Goal: Task Accomplishment & Management: Use online tool/utility

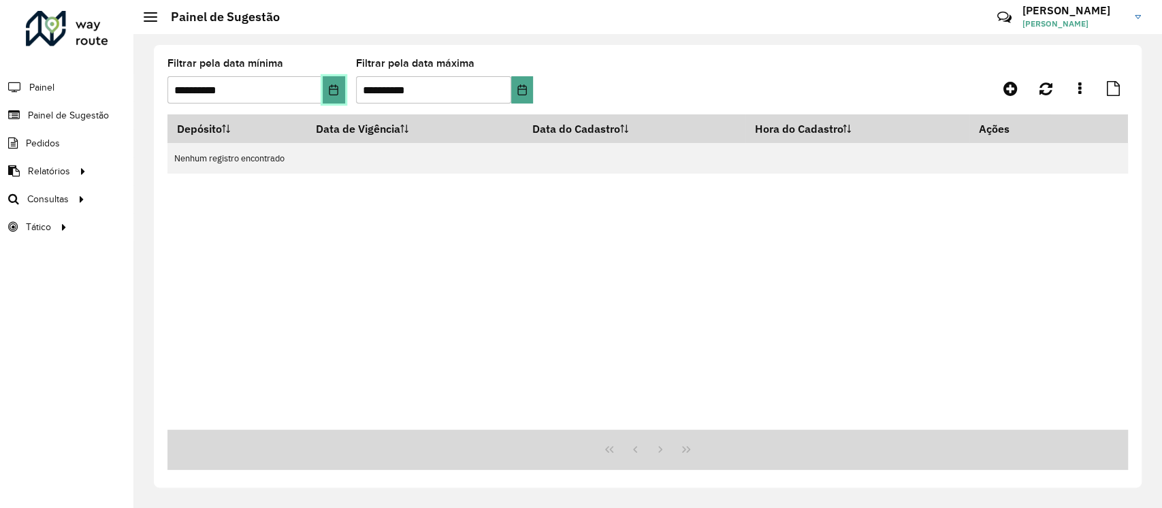
click at [336, 91] on icon "Choose Date" at bounding box center [333, 89] width 11 height 11
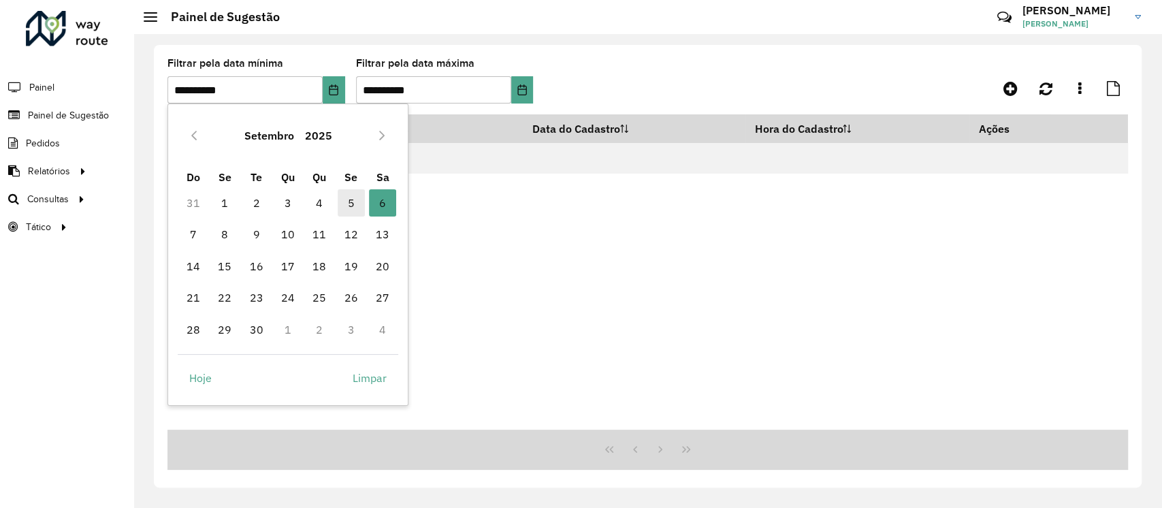
click at [343, 199] on span "5" at bounding box center [351, 202] width 27 height 27
type input "**********"
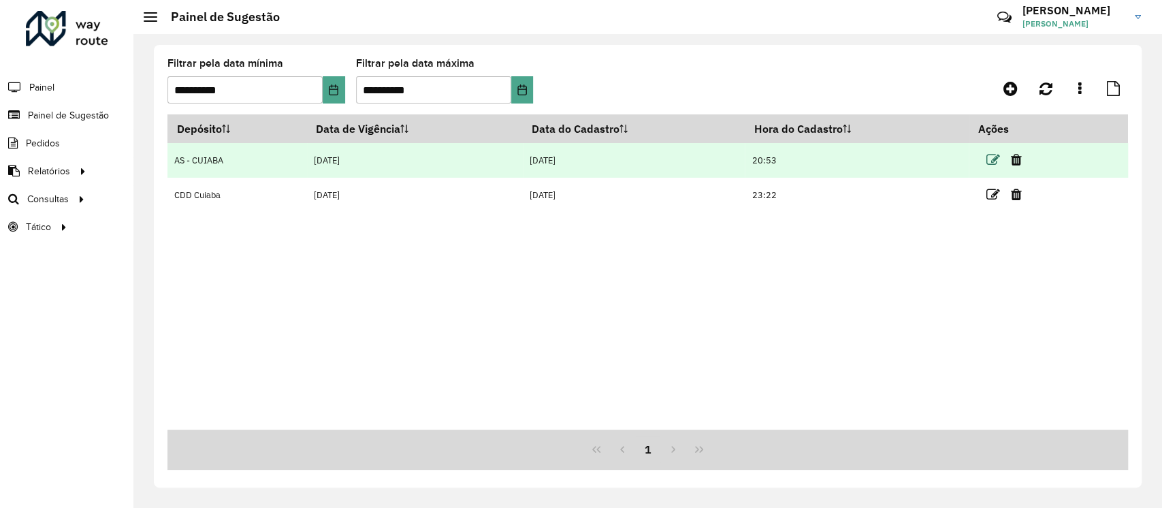
click at [994, 161] on icon at bounding box center [993, 160] width 14 height 14
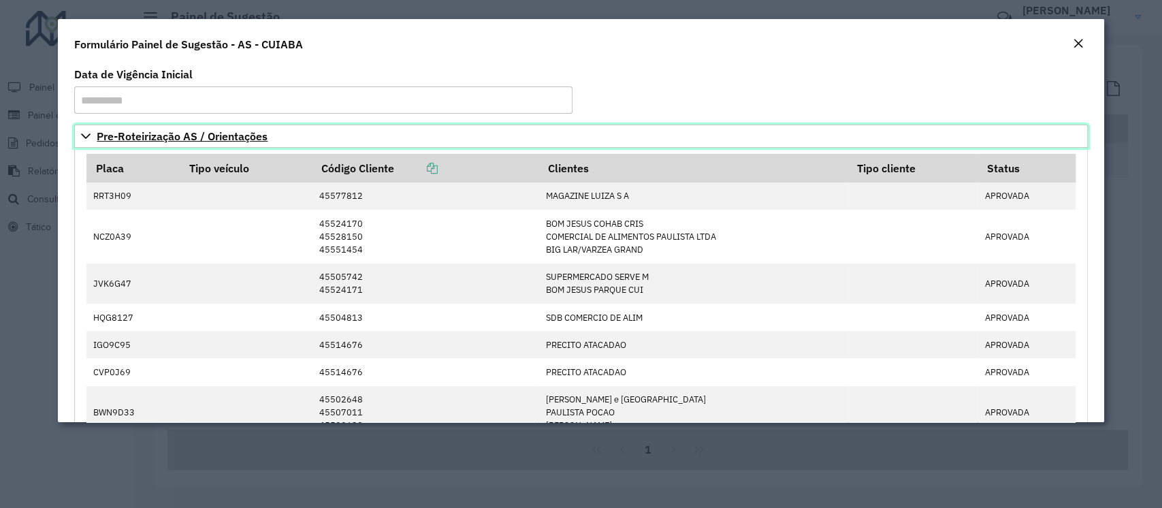
click at [180, 143] on link "Pre-Roteirização AS / Orientações" at bounding box center [580, 136] width 1013 height 23
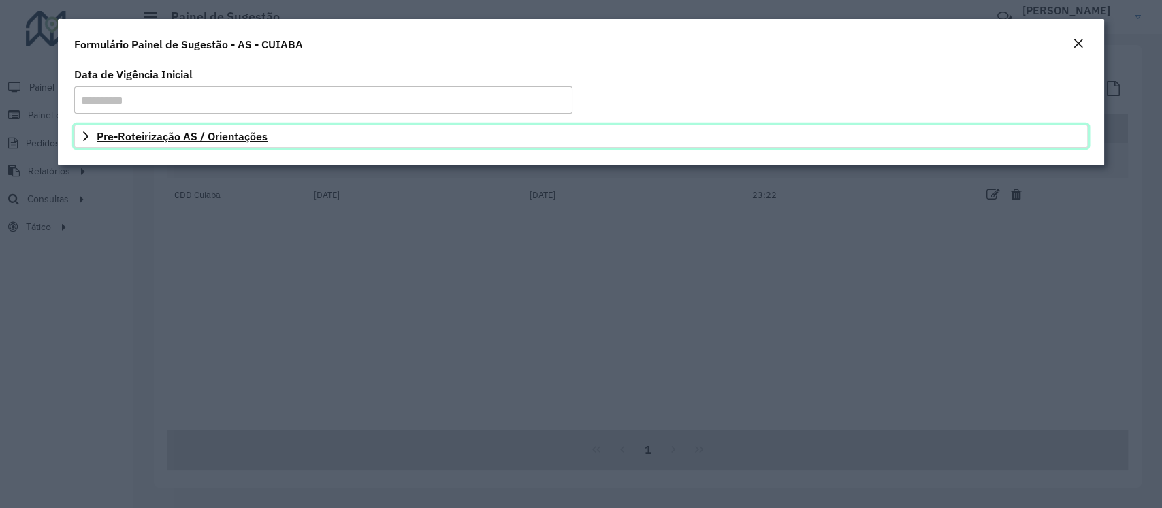
click at [212, 137] on span "Pre-Roteirização AS / Orientações" at bounding box center [182, 136] width 171 height 11
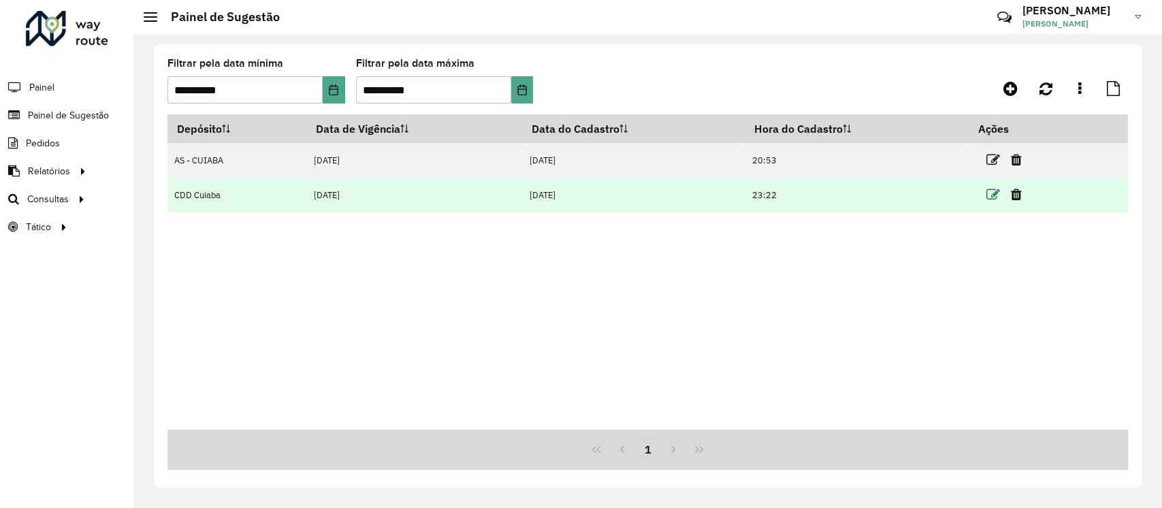
click at [990, 194] on icon at bounding box center [993, 195] width 14 height 14
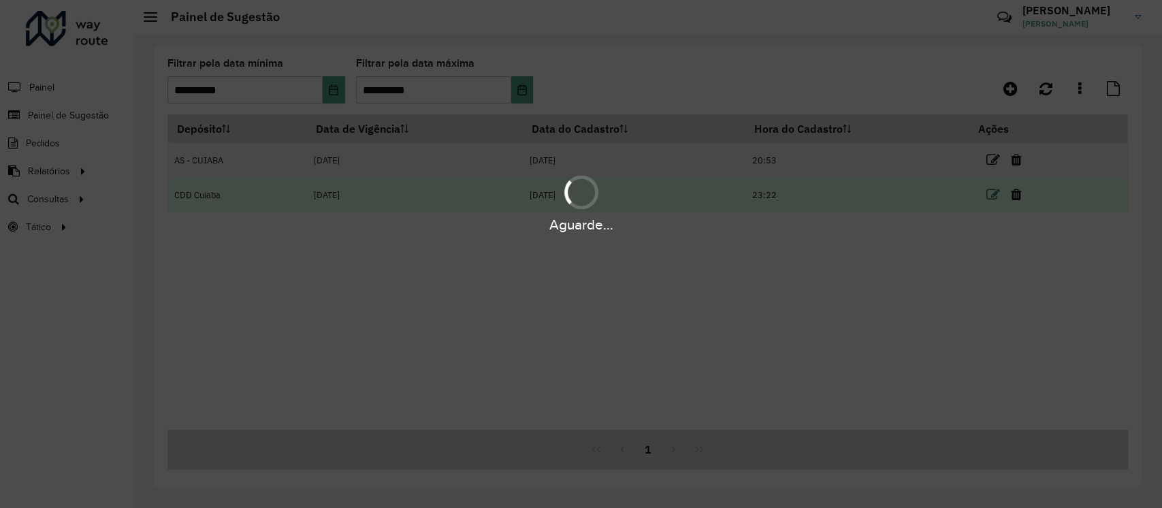
click at [990, 194] on div "Aguarde..." at bounding box center [581, 203] width 1162 height 65
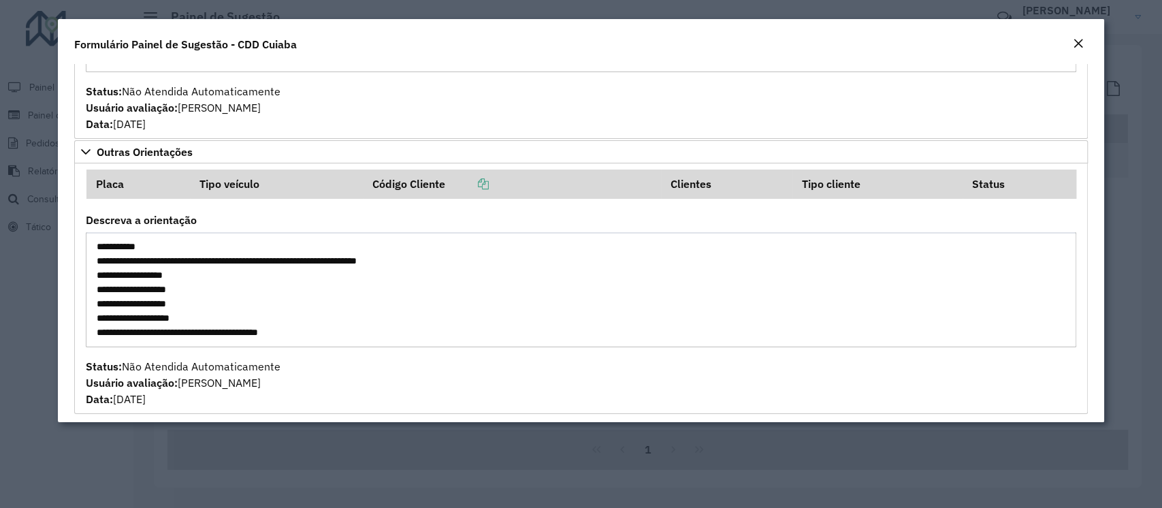
scroll to position [2803, 0]
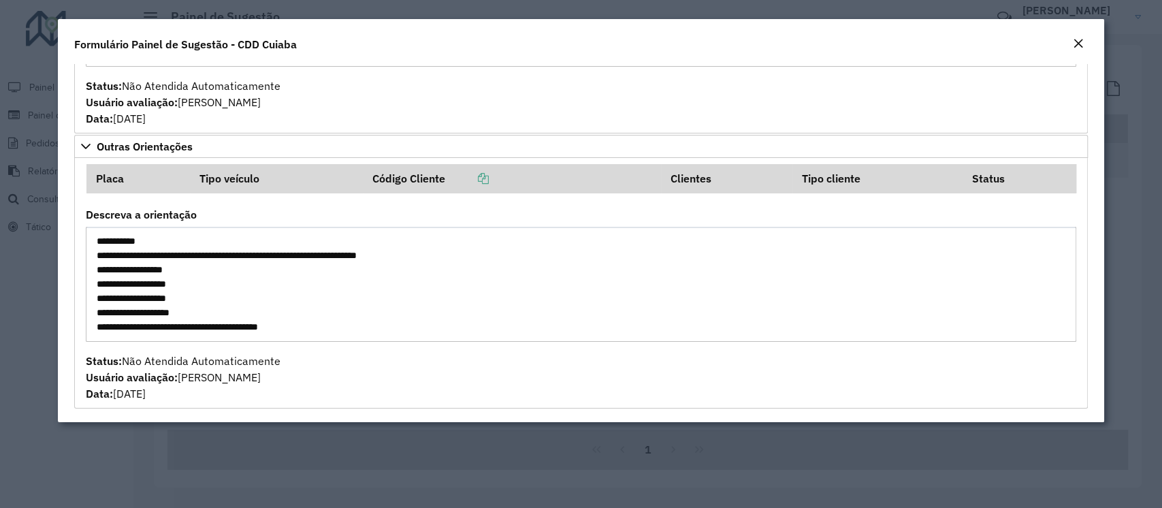
drag, startPoint x: 146, startPoint y: 245, endPoint x: 201, endPoint y: 336, distance: 106.0
click at [201, 321] on textarea "**********" at bounding box center [581, 284] width 990 height 115
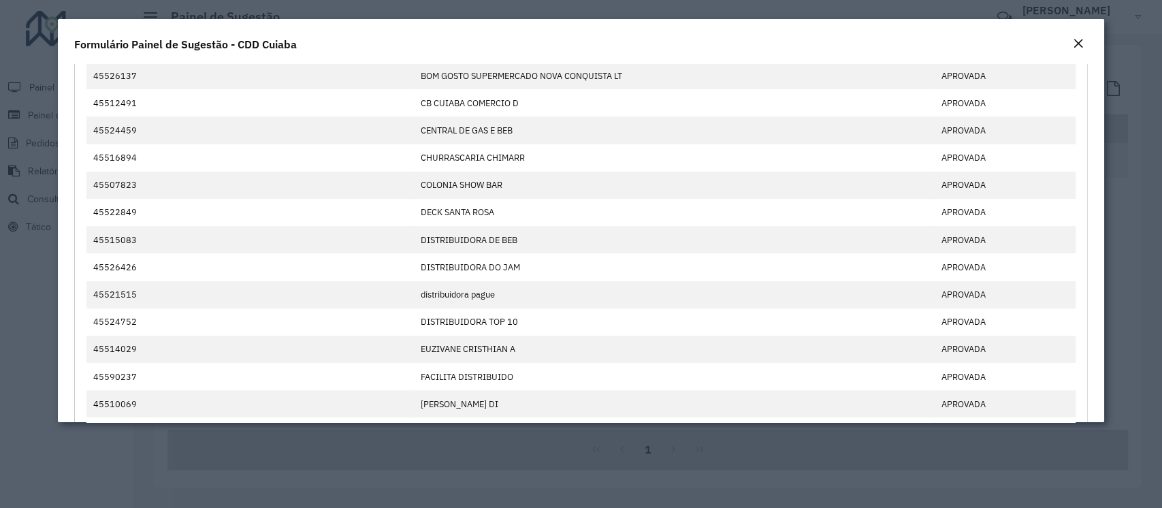
scroll to position [0, 0]
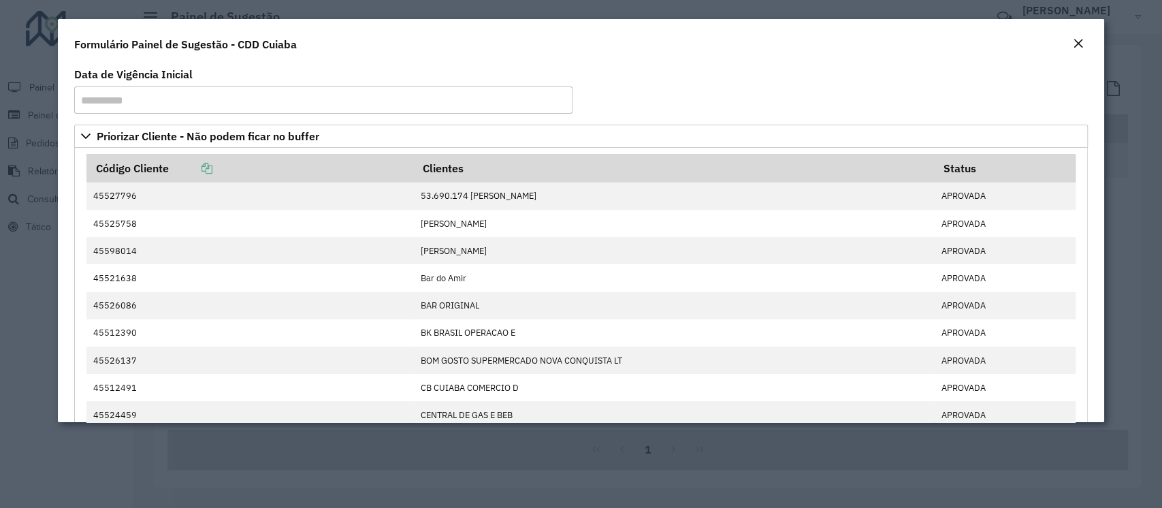
drag, startPoint x: 972, startPoint y: 27, endPoint x: 959, endPoint y: 59, distance: 34.5
click at [953, 60] on div "Formulário Painel de Sugestão - CDD Cuiaba" at bounding box center [580, 41] width 1045 height 45
click at [1075, 49] on div "Close" at bounding box center [1078, 44] width 11 height 16
